Goal: Find specific page/section: Find specific page/section

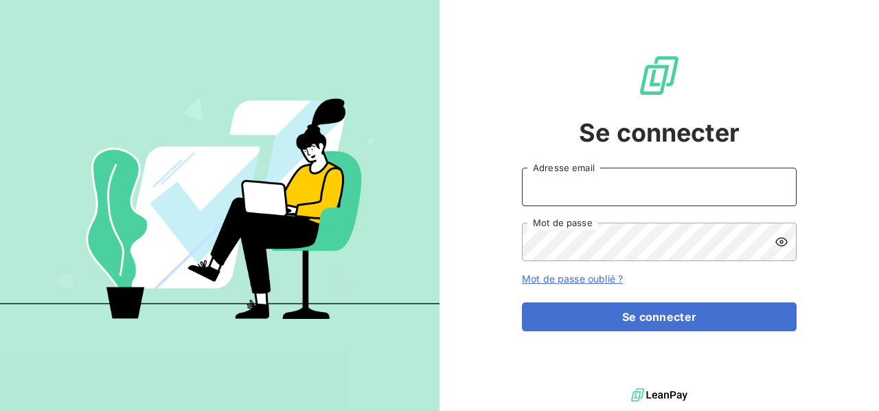
click at [547, 178] on input "Adresse email" at bounding box center [659, 187] width 275 height 38
type input "[PERSON_NAME][EMAIL_ADDRESS][DOMAIN_NAME]"
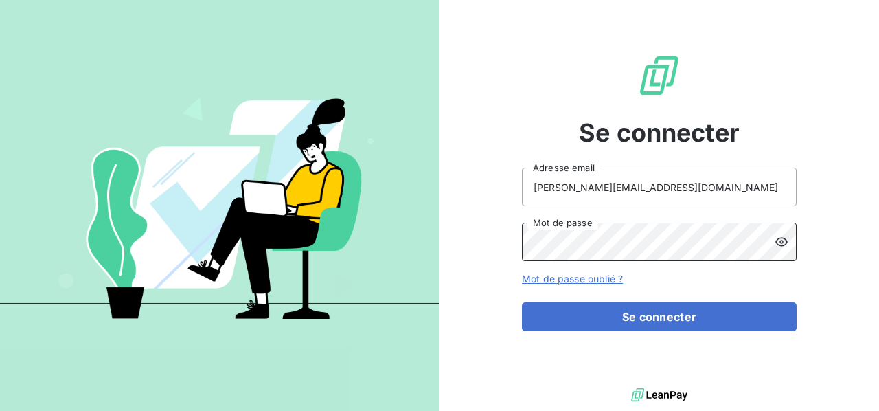
click at [522, 302] on button "Se connecter" at bounding box center [659, 316] width 275 height 29
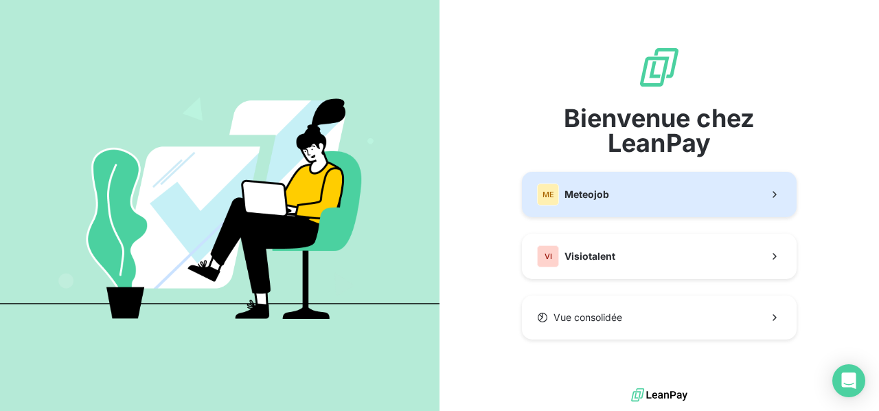
click at [624, 192] on button "ME Meteojob" at bounding box center [659, 194] width 275 height 45
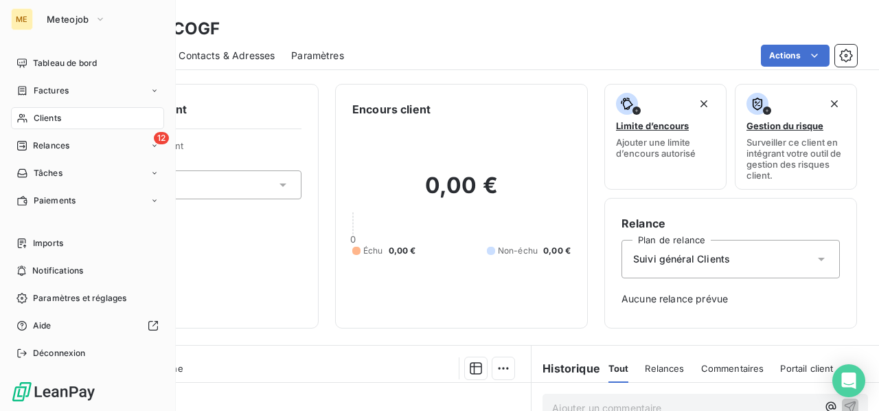
click at [49, 117] on span "Clients" at bounding box center [47, 118] width 27 height 12
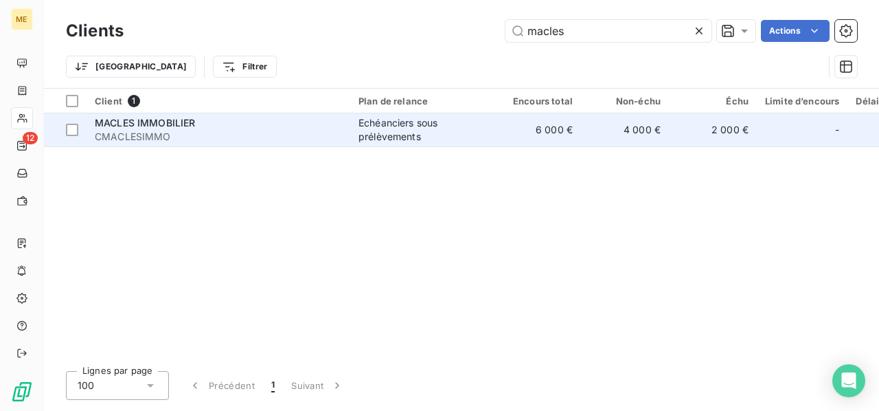
type input "macles"
click at [404, 135] on div "Echéanciers sous prélèvements" at bounding box center [422, 129] width 126 height 27
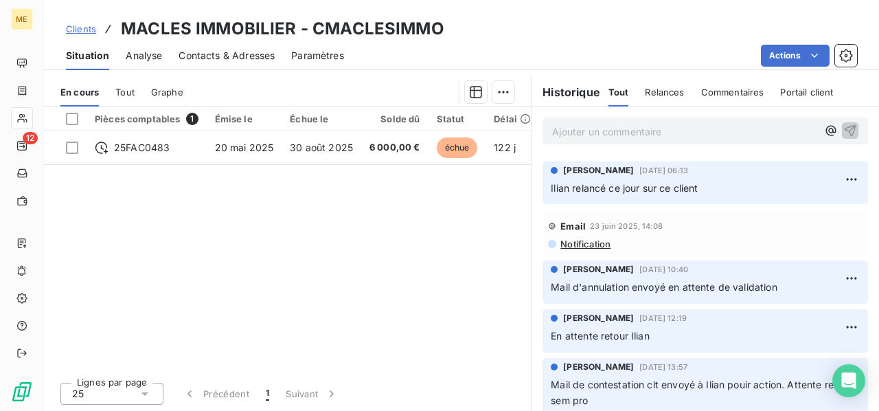
scroll to position [343, 0]
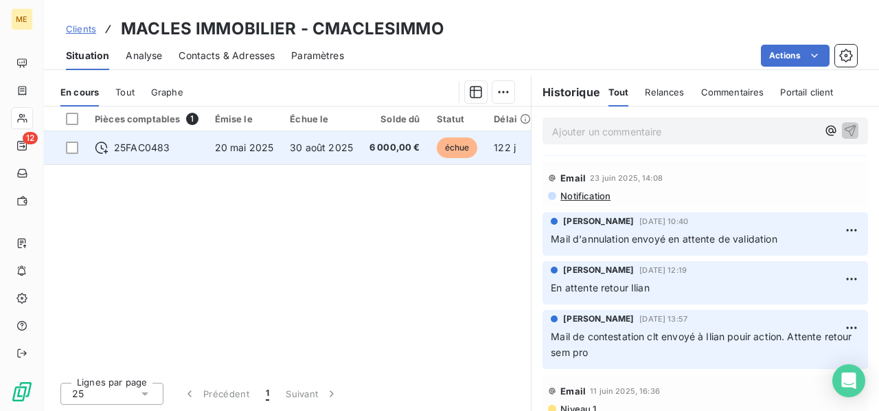
click at [306, 137] on td "30 août 2025" at bounding box center [322, 147] width 80 height 33
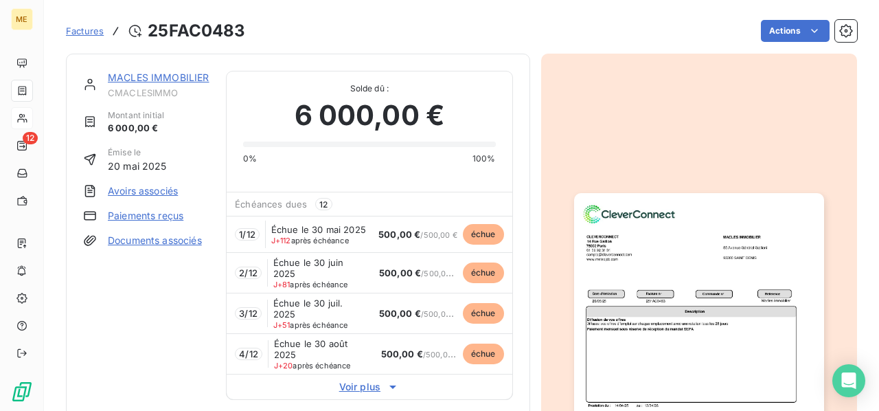
click at [677, 296] on img "button" at bounding box center [699, 369] width 250 height 353
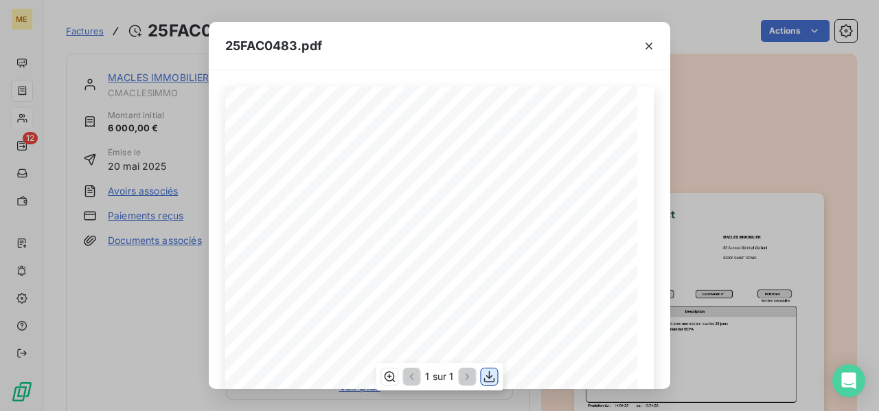
click at [491, 376] on icon "button" at bounding box center [489, 377] width 11 height 12
click at [646, 46] on icon "button" at bounding box center [649, 46] width 14 height 14
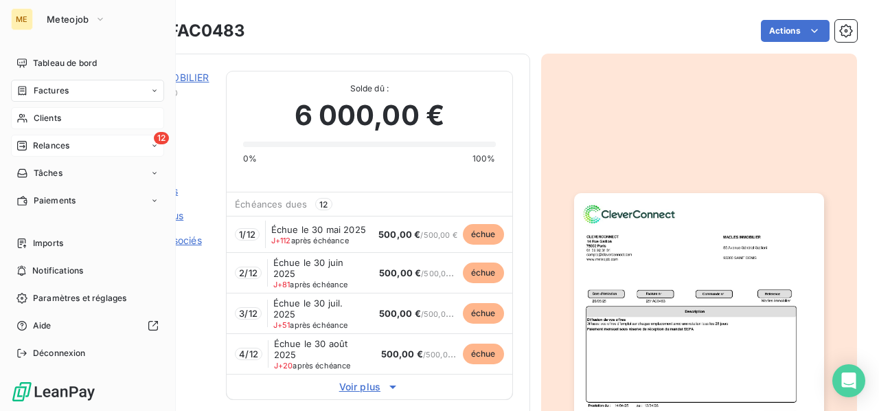
click at [49, 146] on span "Relances" at bounding box center [51, 145] width 36 height 12
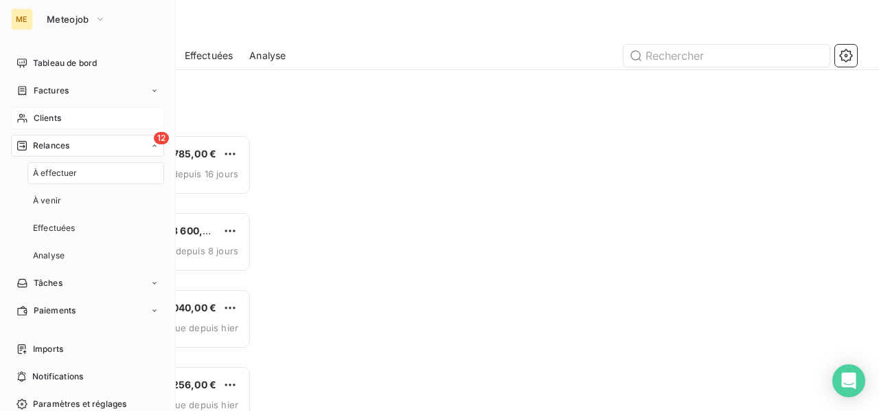
scroll to position [265, 174]
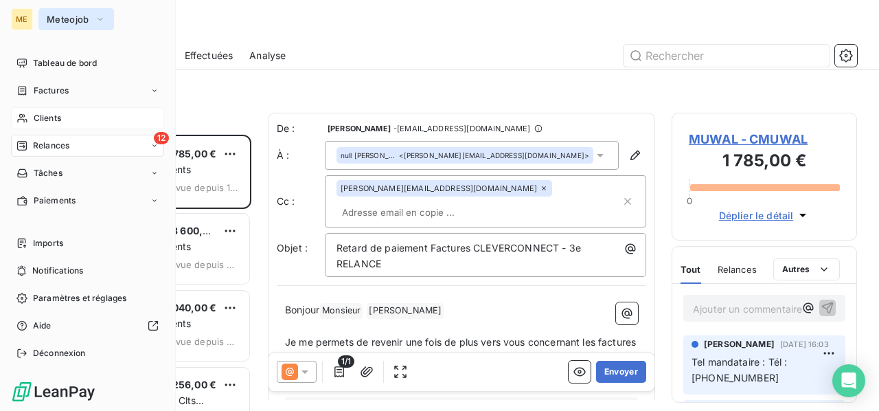
click at [91, 16] on button "Meteojob" at bounding box center [76, 19] width 76 height 22
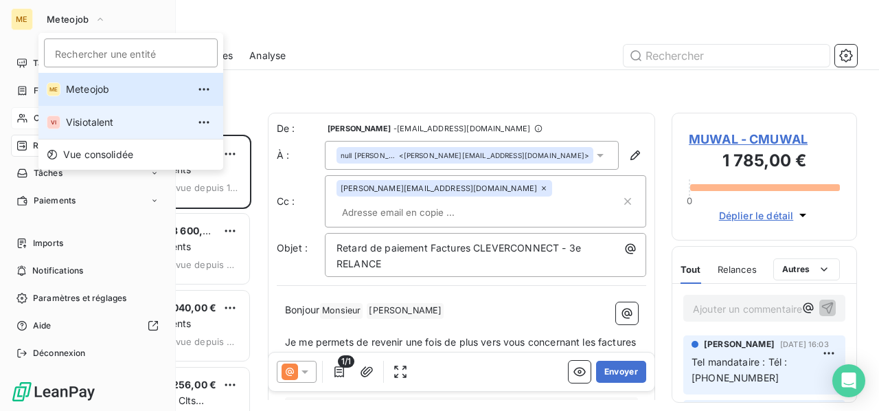
click at [92, 114] on li "VI Visiotalent" at bounding box center [130, 122] width 185 height 33
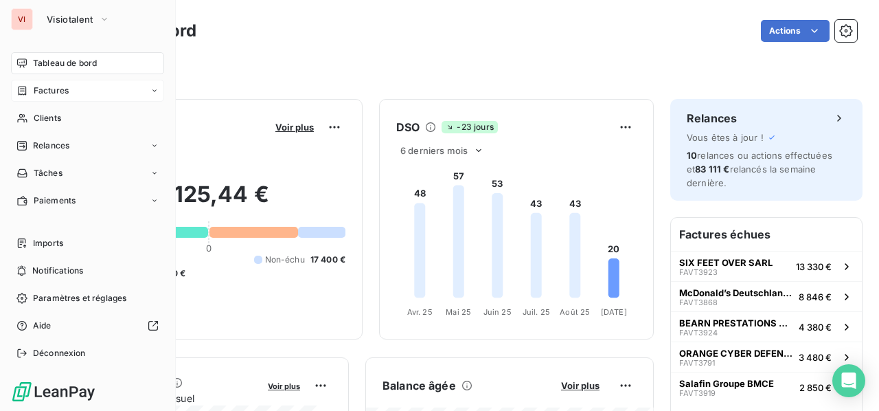
click at [60, 93] on span "Factures" at bounding box center [51, 90] width 35 height 12
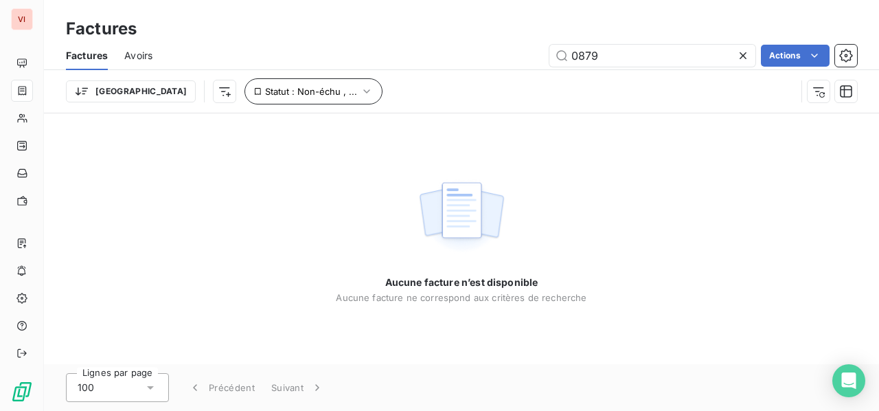
type input "0879"
click at [280, 95] on span "Statut : Non-échu , ..." at bounding box center [311, 91] width 92 height 11
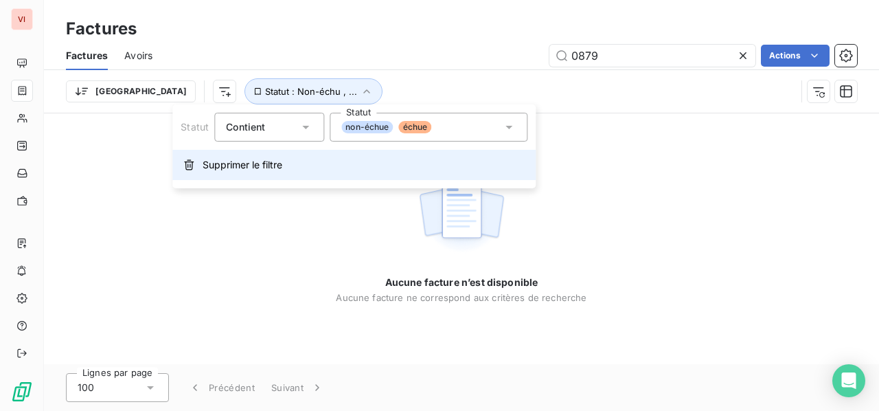
click at [249, 166] on span "Supprimer le filtre" at bounding box center [243, 165] width 80 height 14
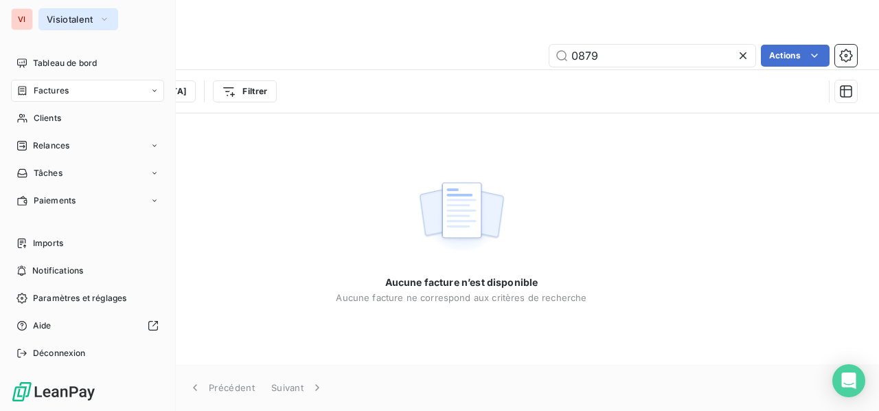
click at [76, 16] on span "Visiotalent" at bounding box center [70, 19] width 47 height 11
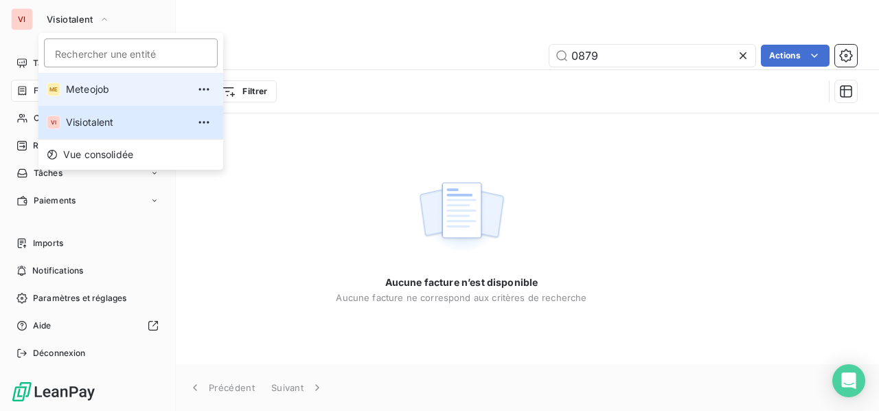
click at [76, 92] on span "Meteojob" at bounding box center [127, 89] width 122 height 14
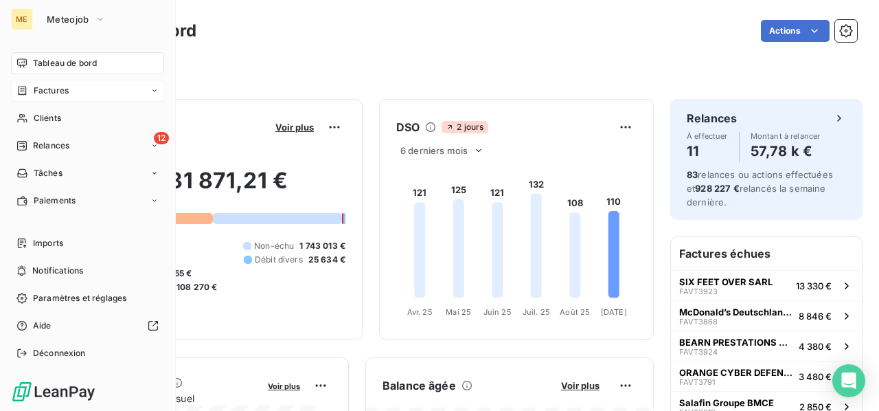
click at [54, 94] on span "Factures" at bounding box center [51, 90] width 35 height 12
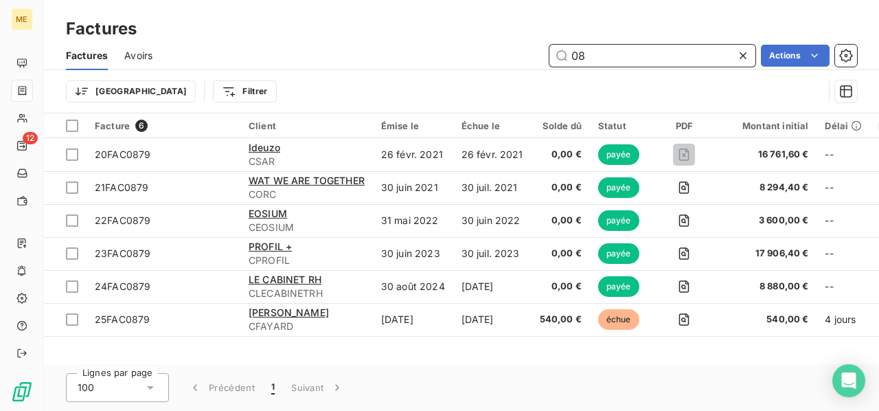
type input "0"
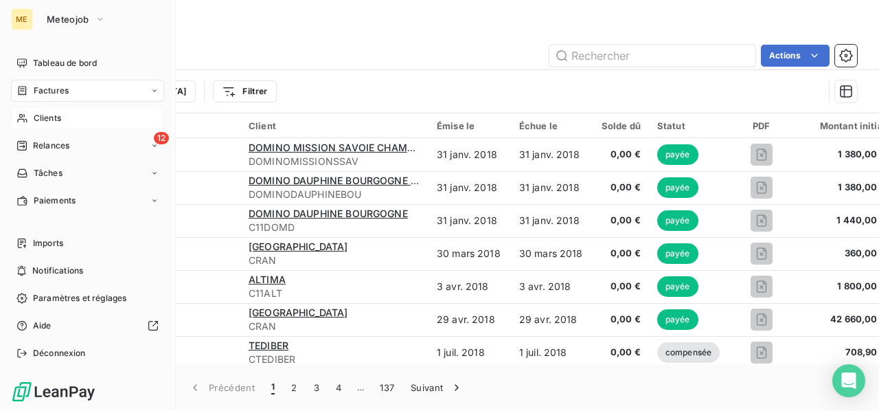
click at [47, 123] on span "Clients" at bounding box center [47, 118] width 27 height 12
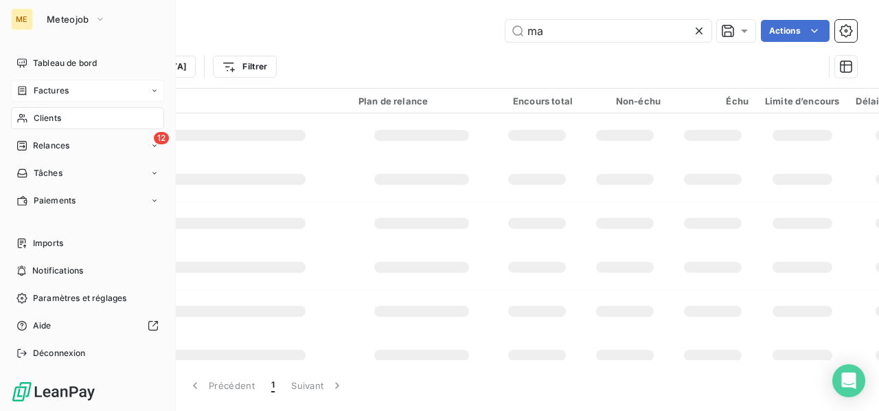
type input "m"
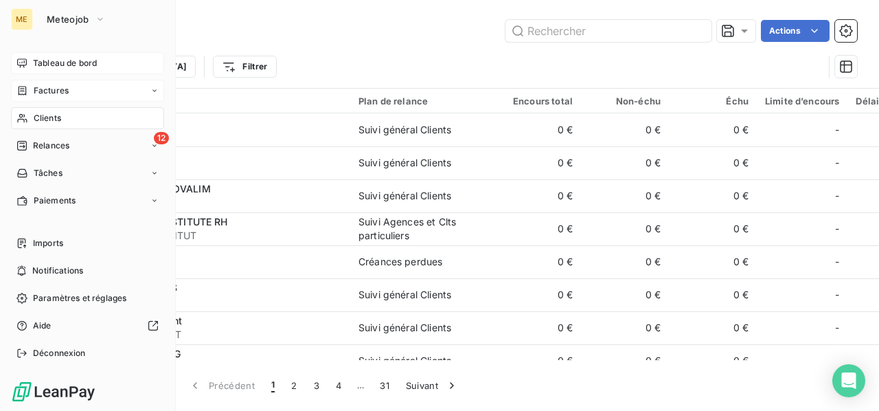
click at [71, 71] on div "Tableau de bord" at bounding box center [87, 63] width 153 height 22
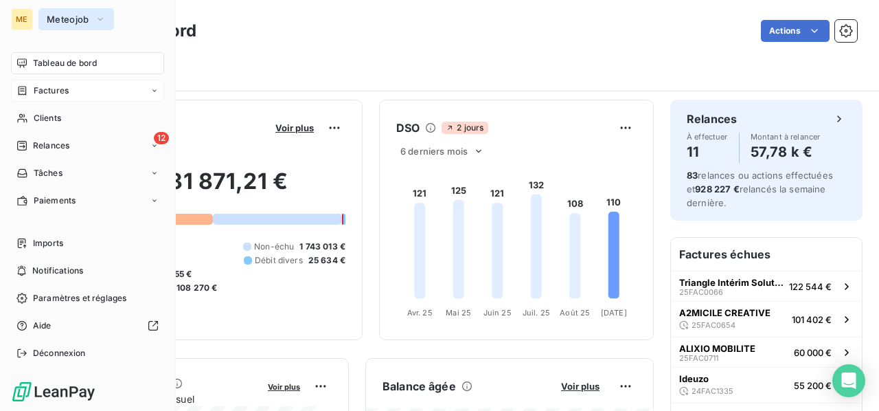
click at [95, 20] on icon "button" at bounding box center [100, 19] width 11 height 14
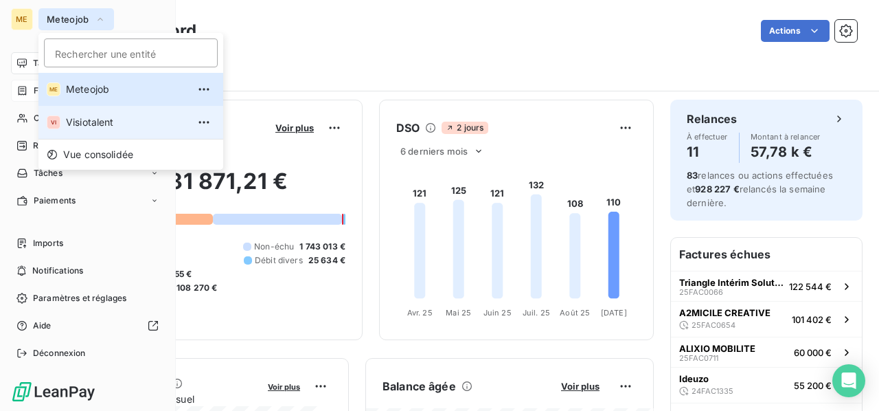
click at [102, 123] on span "Visiotalent" at bounding box center [127, 122] width 122 height 14
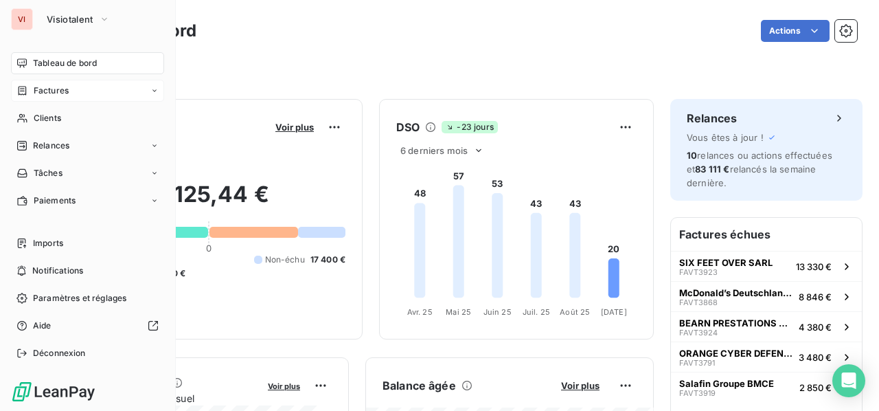
click at [60, 97] on div "Factures" at bounding box center [87, 91] width 153 height 22
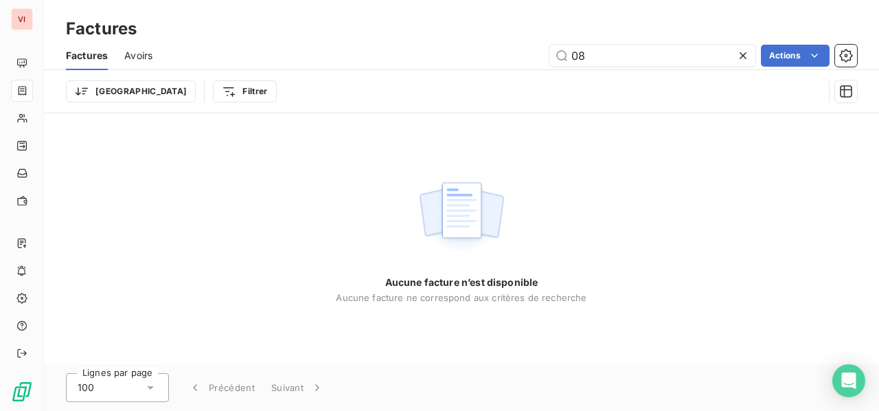
type input "0"
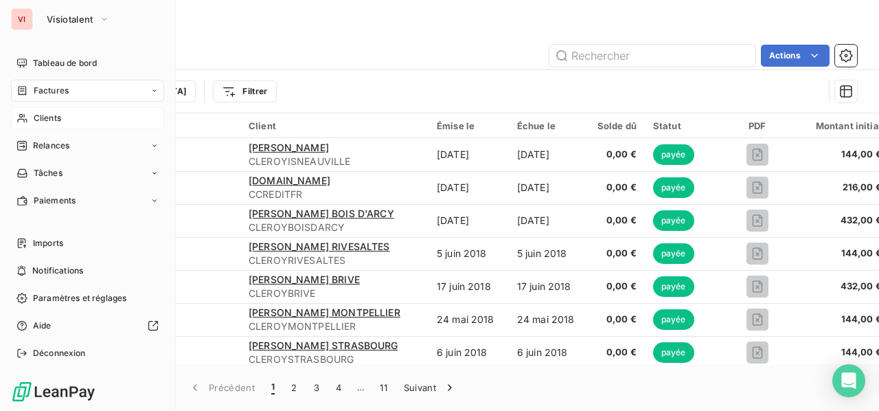
click at [59, 122] on span "Clients" at bounding box center [47, 118] width 27 height 12
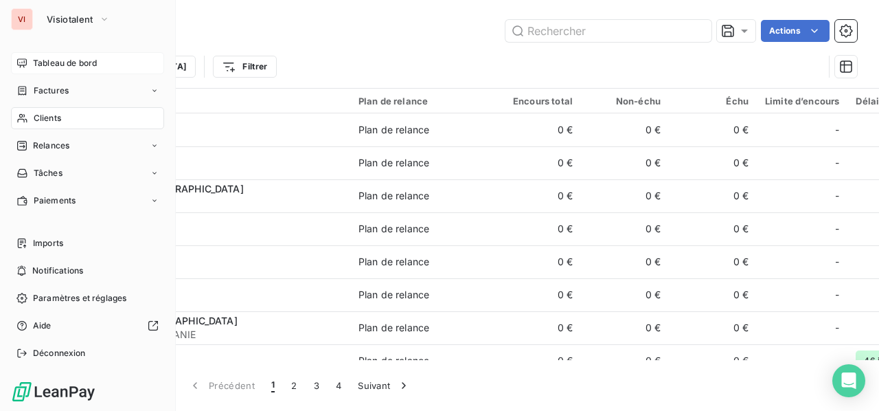
click at [75, 57] on span "Tableau de bord" at bounding box center [65, 63] width 64 height 12
